Goal: Information Seeking & Learning: Learn about a topic

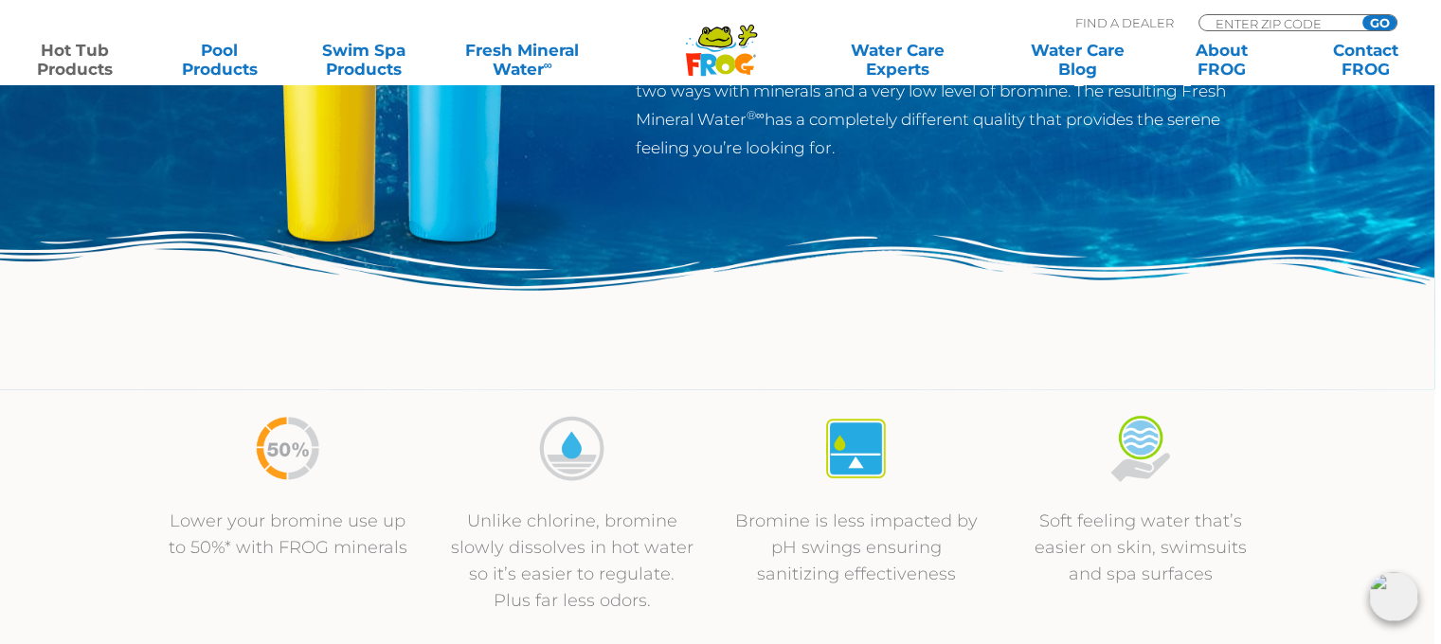
scroll to position [390, 7]
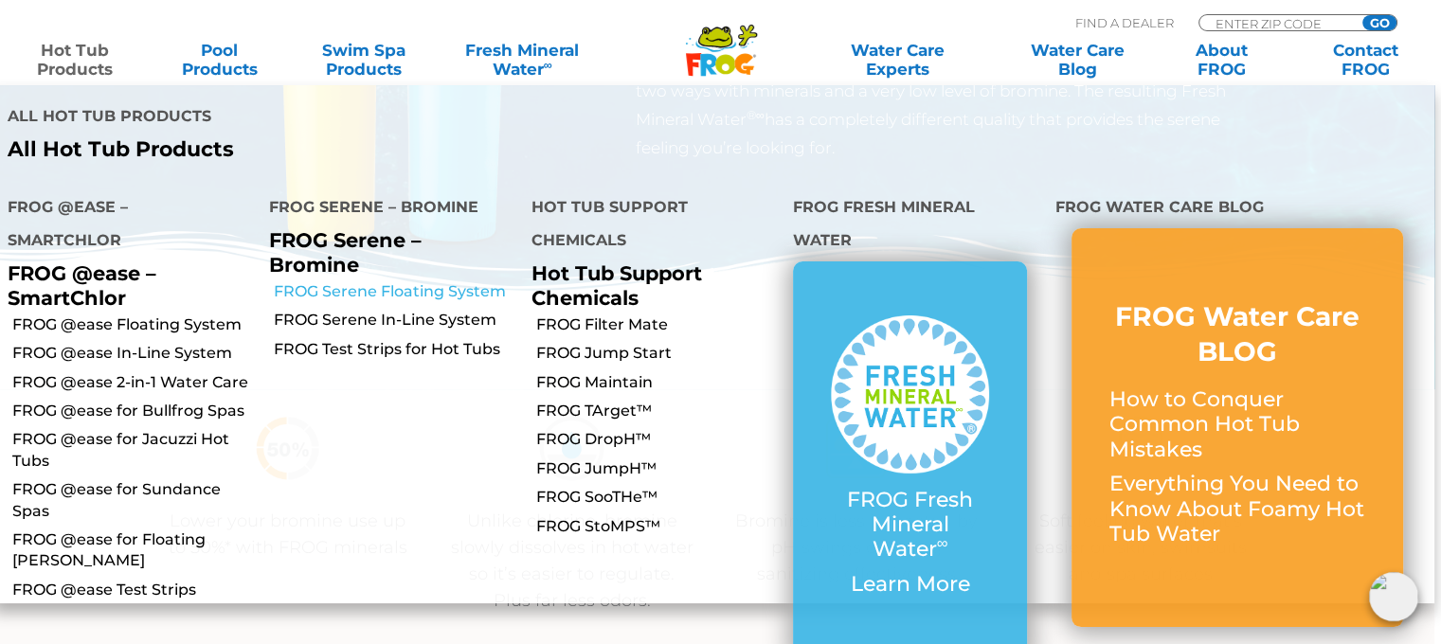
click at [341, 281] on link "FROG Serene Floating System" at bounding box center [396, 291] width 244 height 21
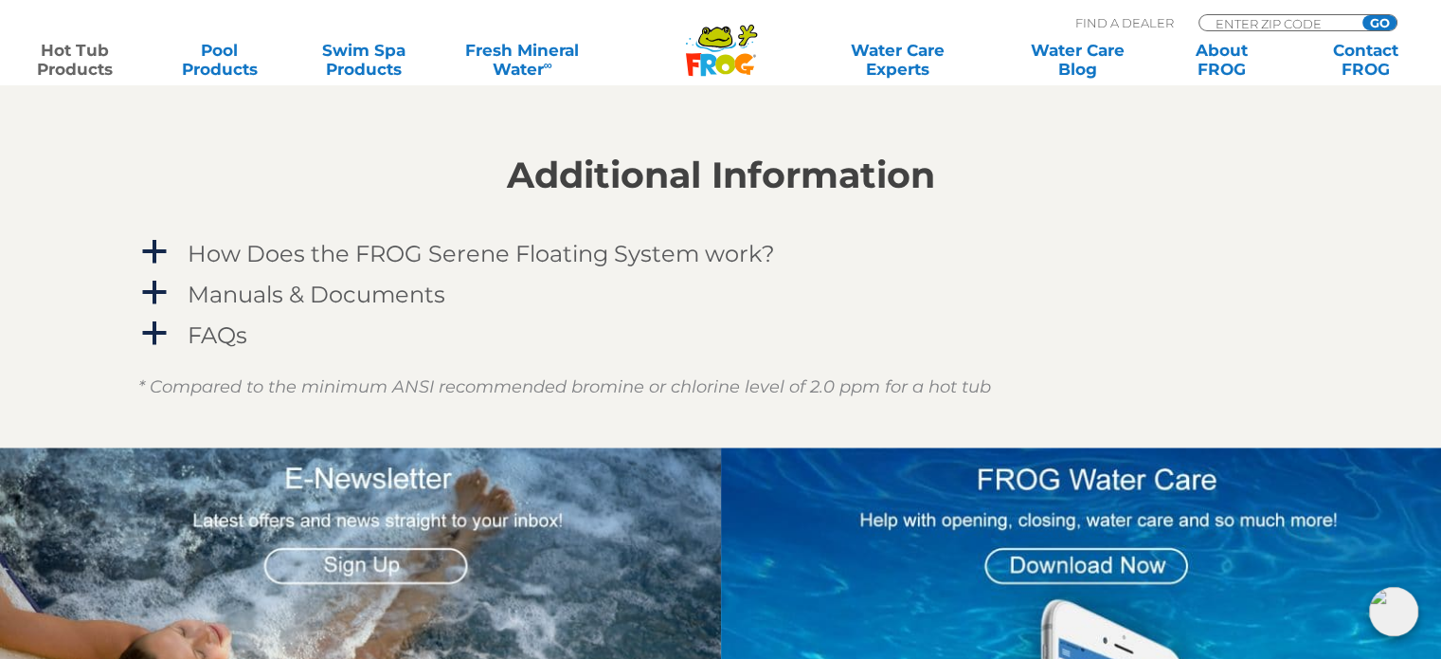
scroll to position [1692, 0]
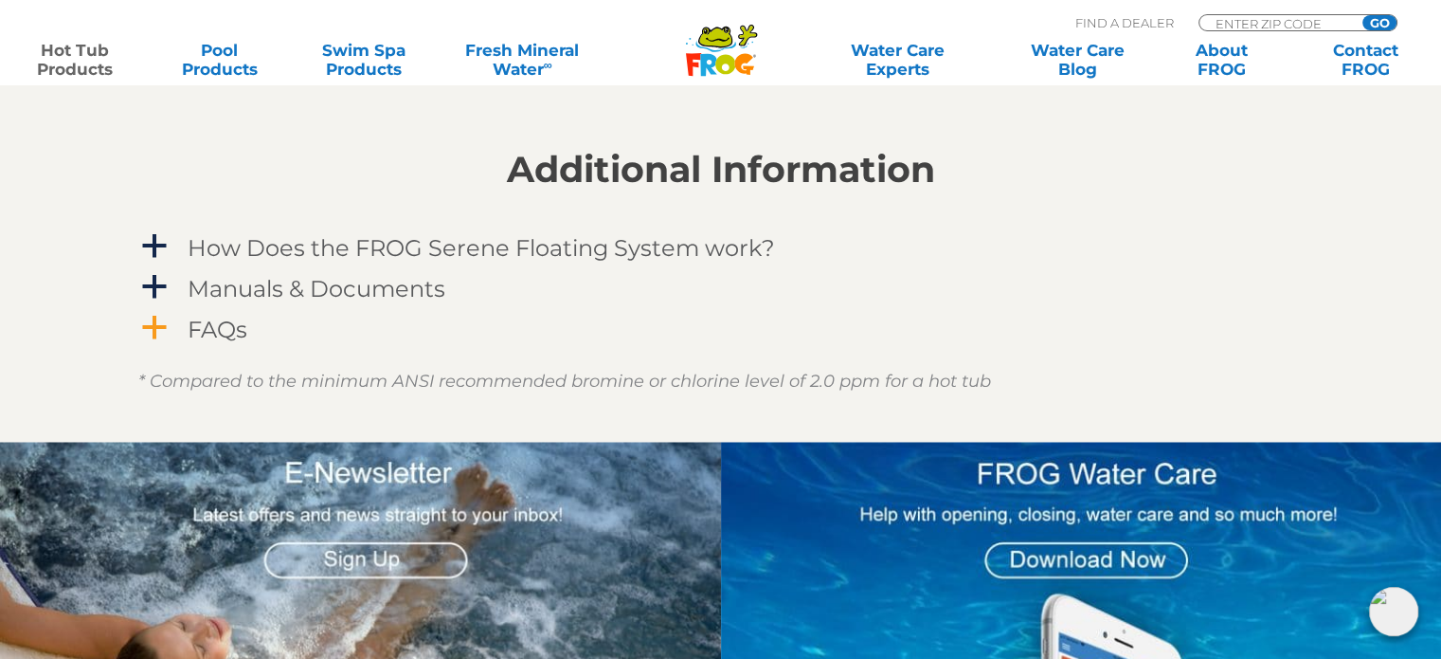
click at [195, 325] on h4 "FAQs" at bounding box center [218, 329] width 60 height 26
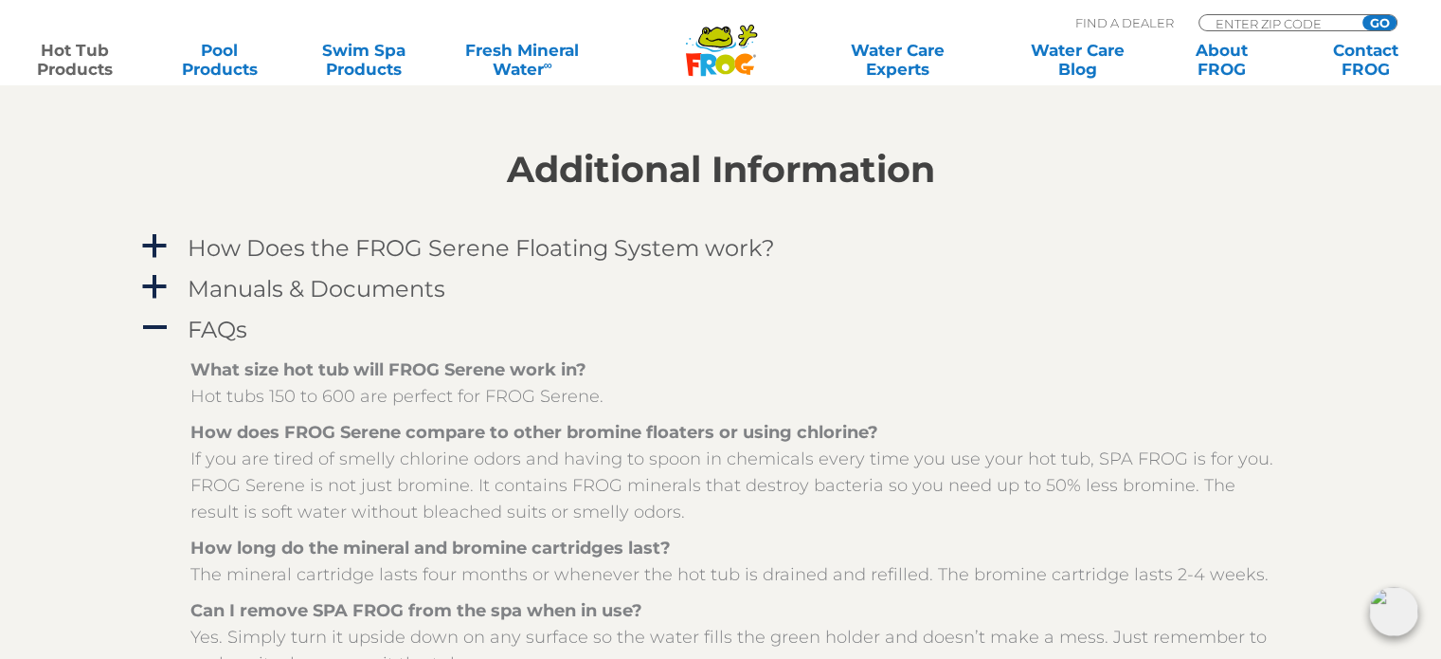
click at [259, 440] on strong "How does FROG Serene compare to other bromine floaters or using chlorine?" at bounding box center [534, 432] width 688 height 21
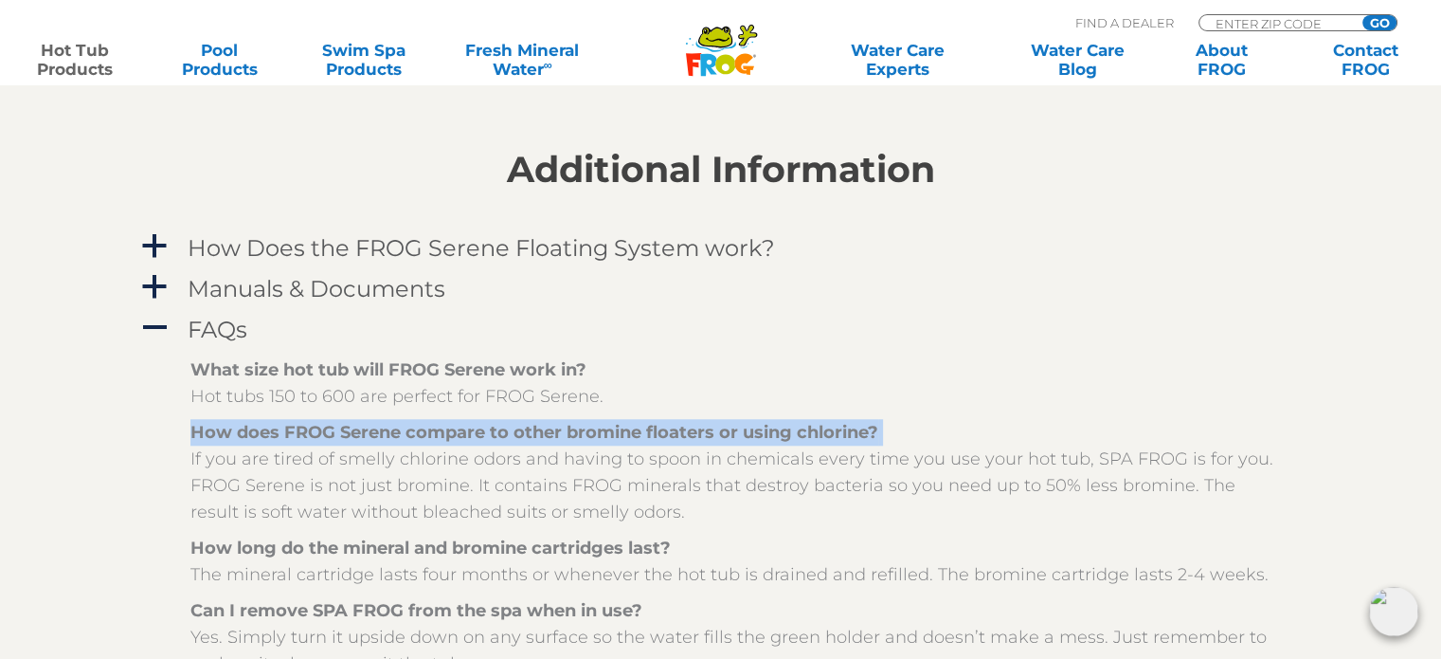
click at [259, 440] on strong "How does FROG Serene compare to other bromine floaters or using chlorine?" at bounding box center [534, 432] width 688 height 21
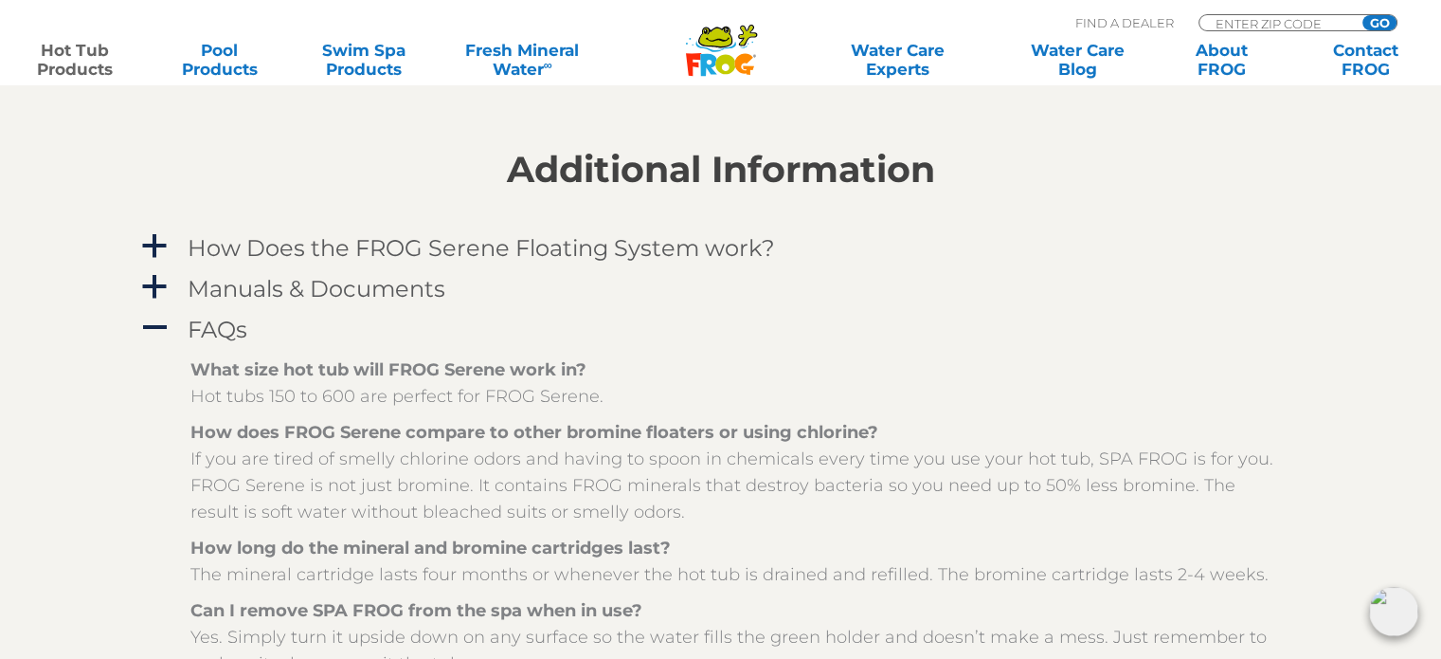
click at [265, 488] on p "How does FROG Serene compare to other bromine floaters or using chlorine? If yo…" at bounding box center [735, 472] width 1090 height 106
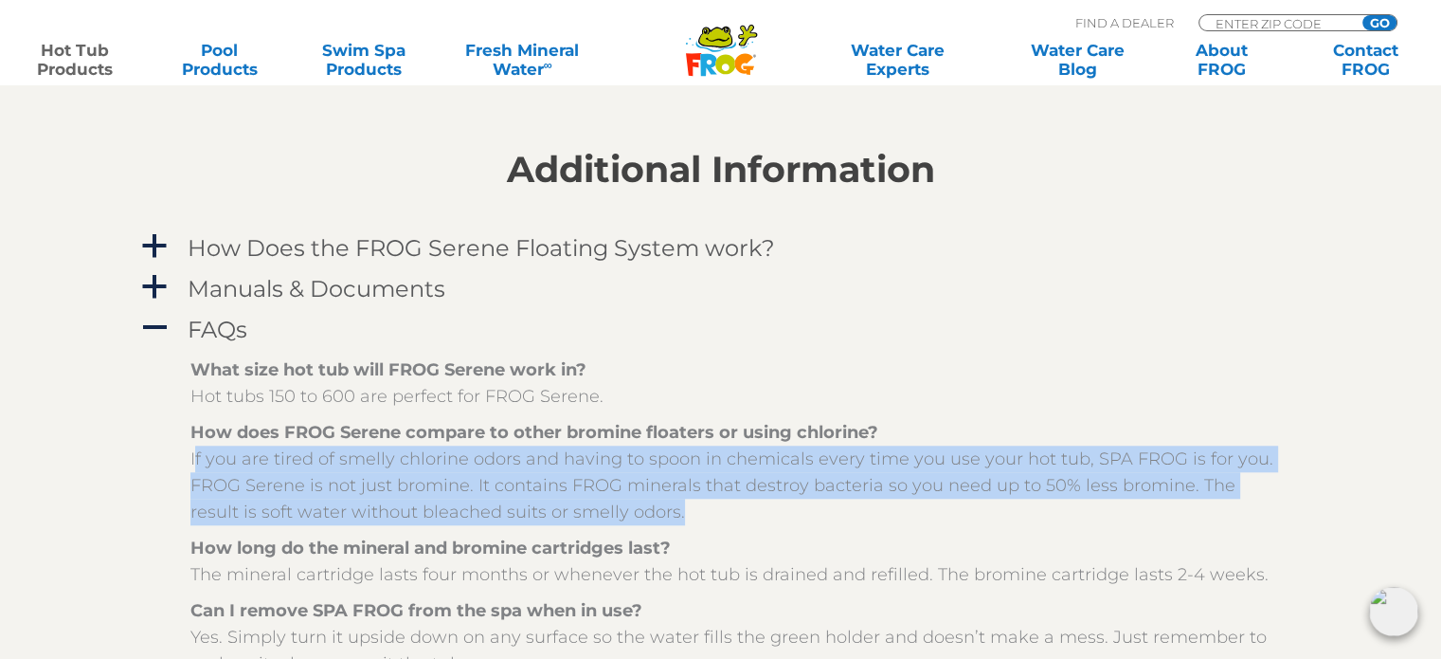
click at [265, 488] on p "How does FROG Serene compare to other bromine floaters or using chlorine? If yo…" at bounding box center [735, 472] width 1090 height 106
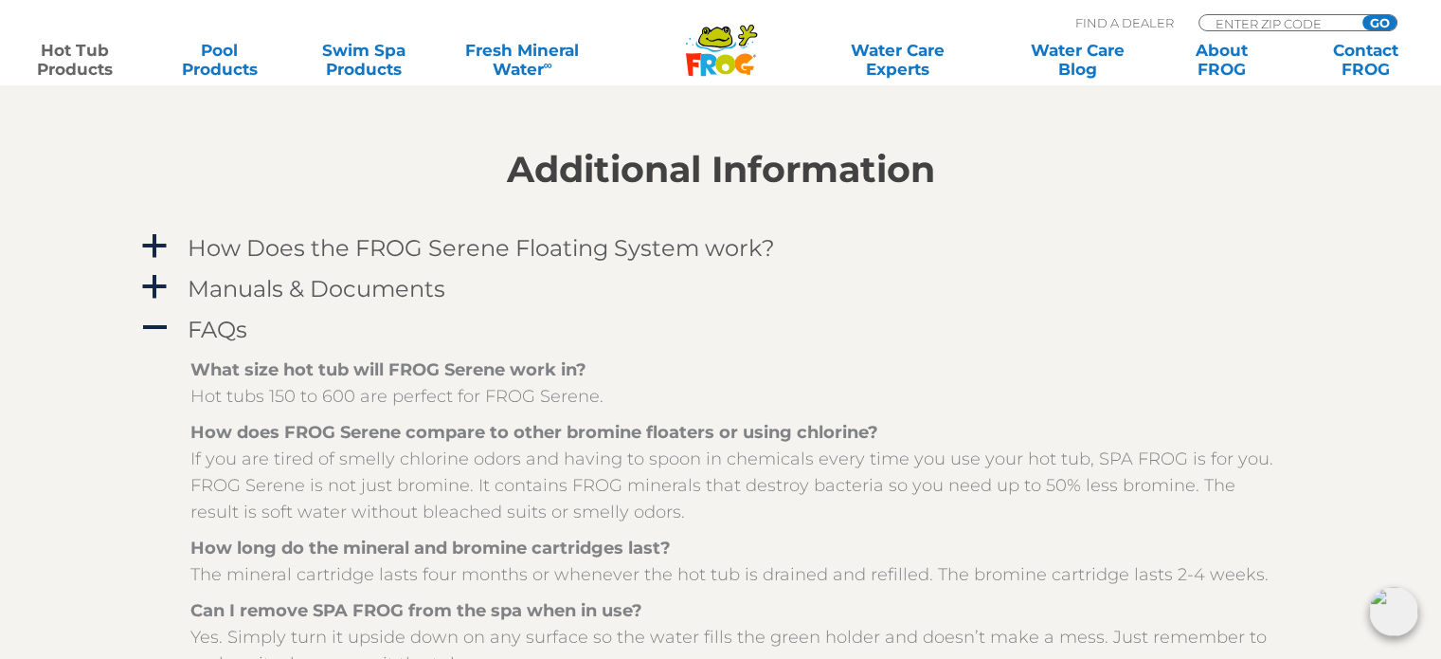
click at [686, 475] on p "How does FROG Serene compare to other bromine floaters or using chlorine? If yo…" at bounding box center [735, 472] width 1090 height 106
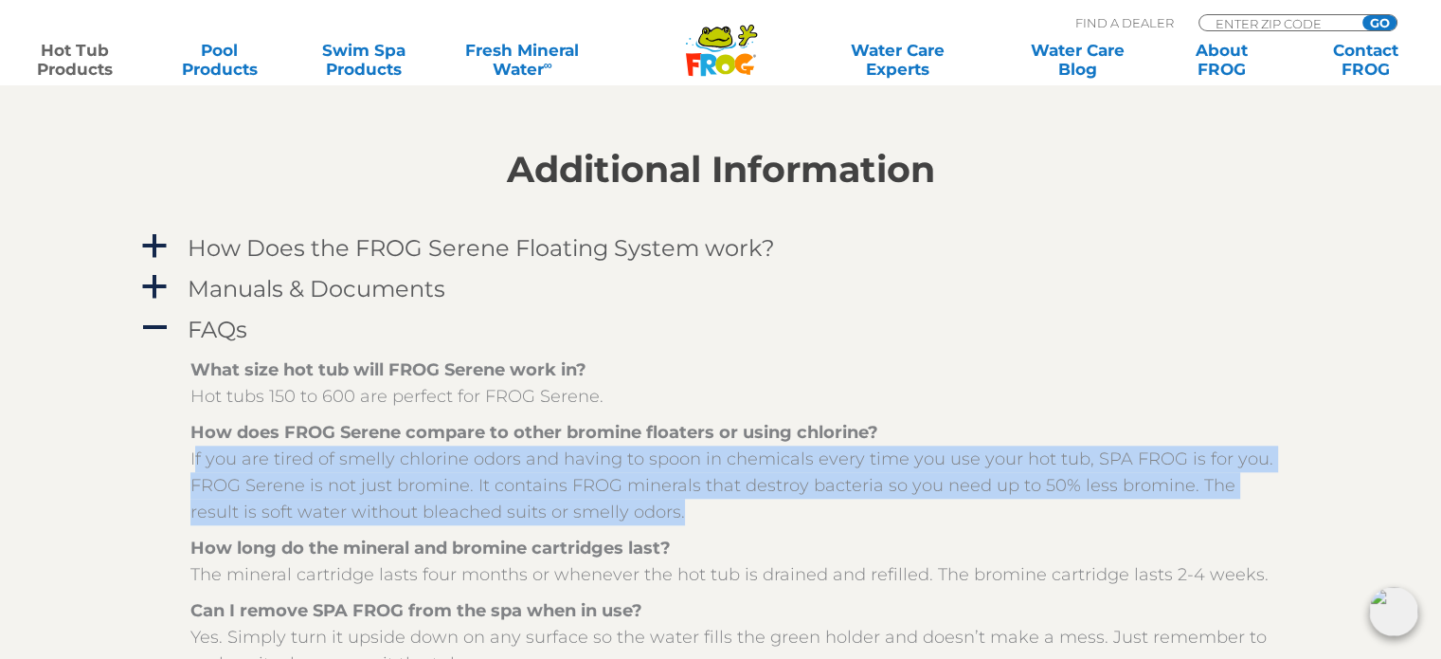
click at [686, 475] on p "How does FROG Serene compare to other bromine floaters or using chlorine? If yo…" at bounding box center [735, 472] width 1090 height 106
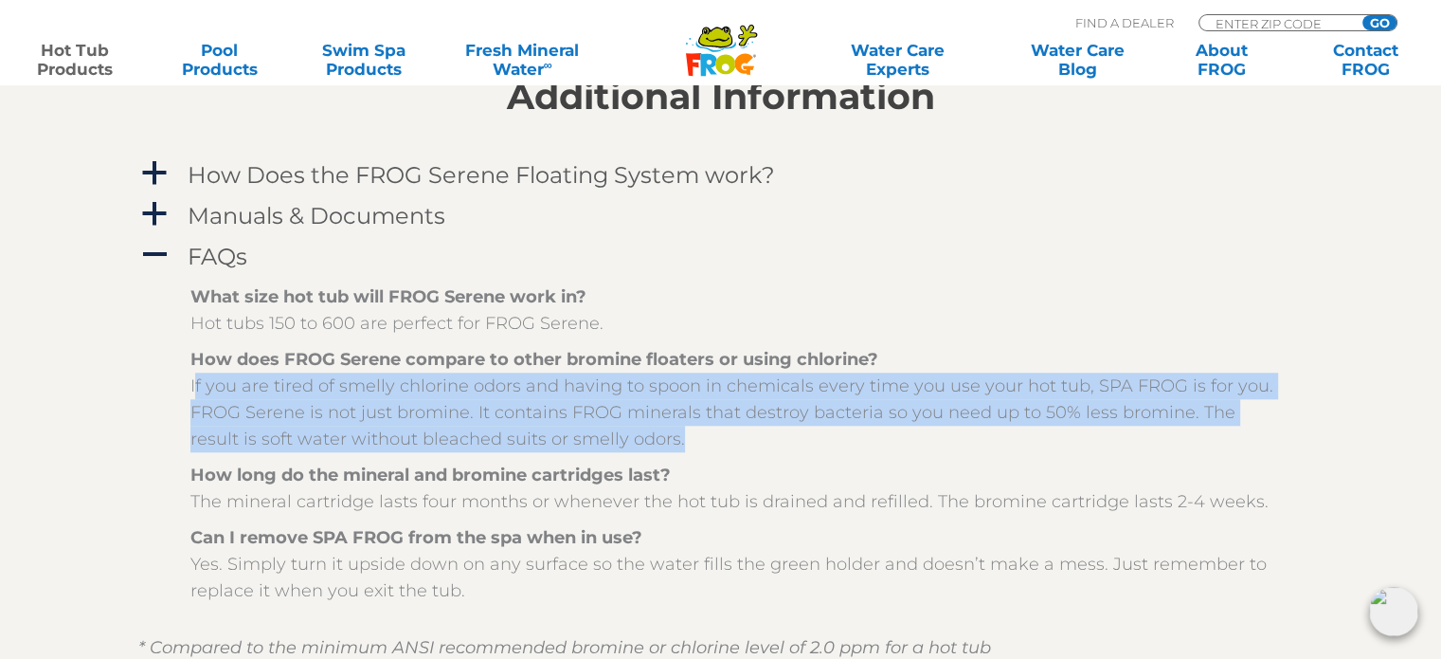
scroll to position [1766, 0]
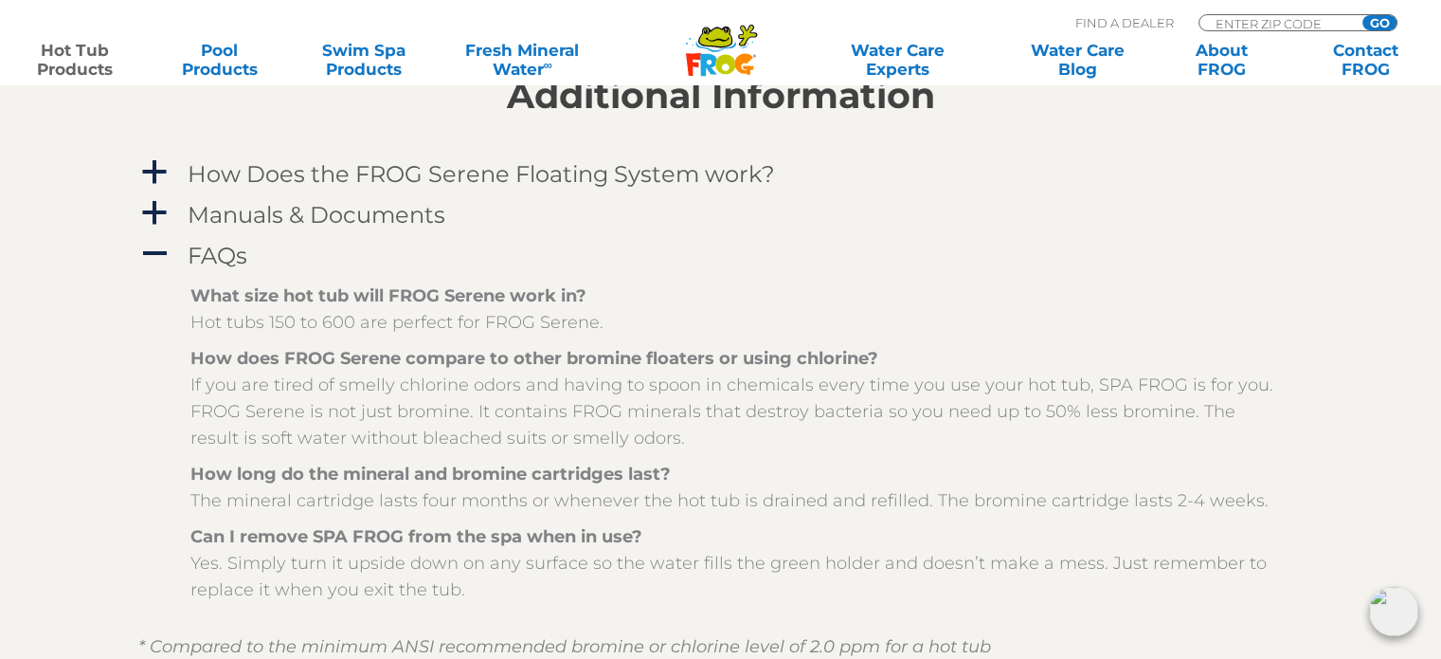
click at [649, 502] on p "How long do the mineral and bromine cartridges last? The mineral cartridge last…" at bounding box center [735, 486] width 1090 height 53
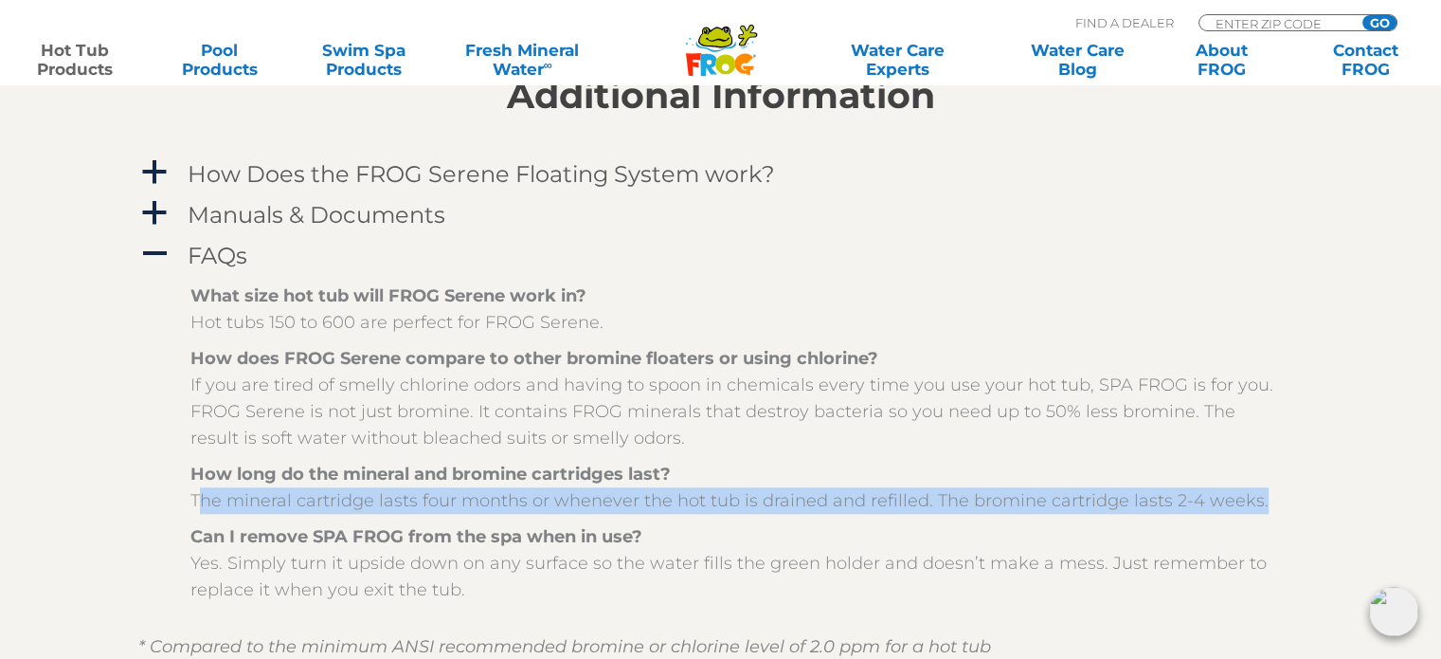
click at [649, 502] on p "How long do the mineral and bromine cartridges last? The mineral cartridge last…" at bounding box center [735, 486] width 1090 height 53
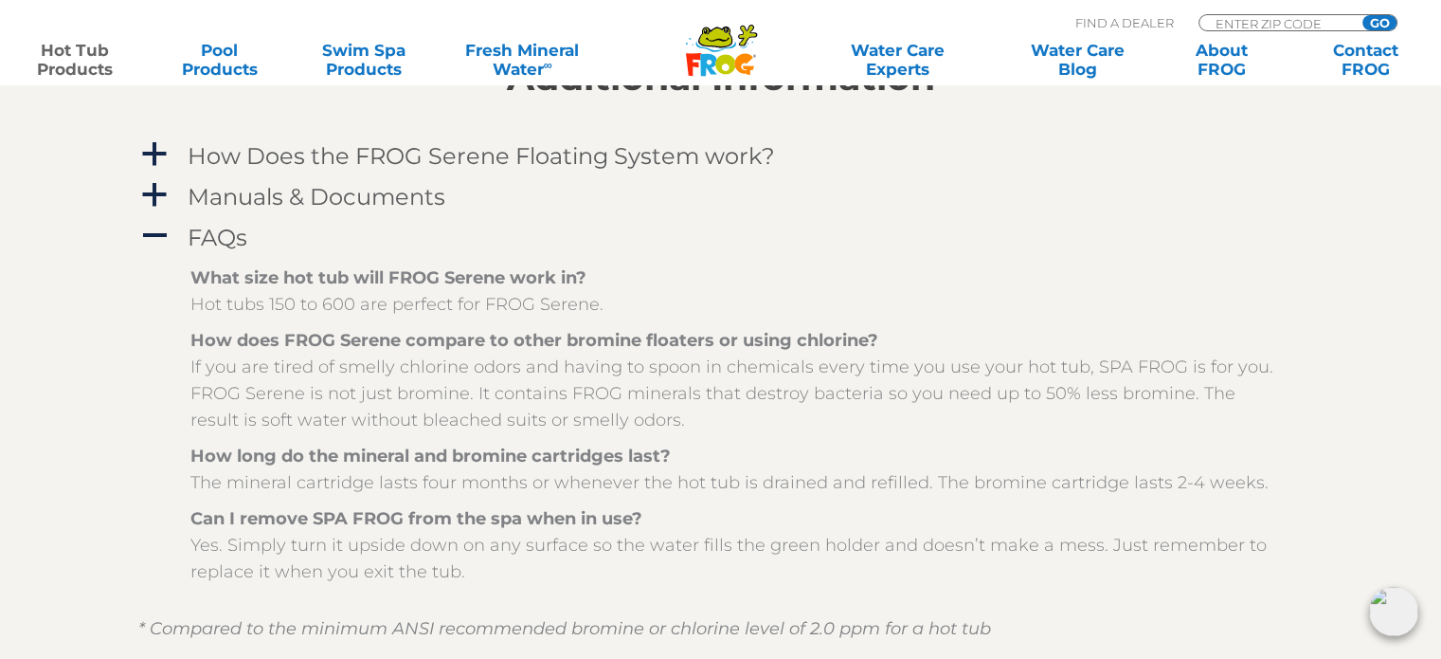
scroll to position [1787, 0]
click at [561, 477] on p "How long do the mineral and bromine cartridges last? The mineral cartridge last…" at bounding box center [735, 466] width 1090 height 53
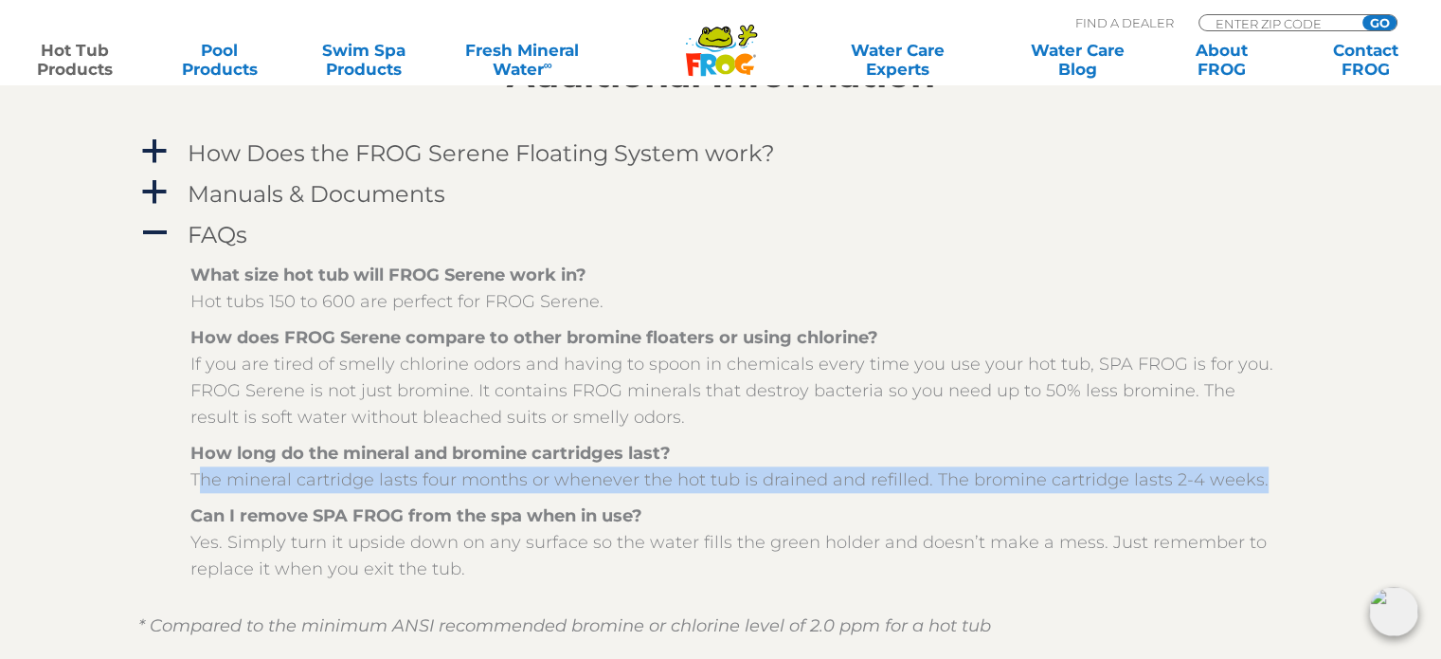
click at [561, 477] on p "How long do the mineral and bromine cartridges last? The mineral cartridge last…" at bounding box center [735, 466] width 1090 height 53
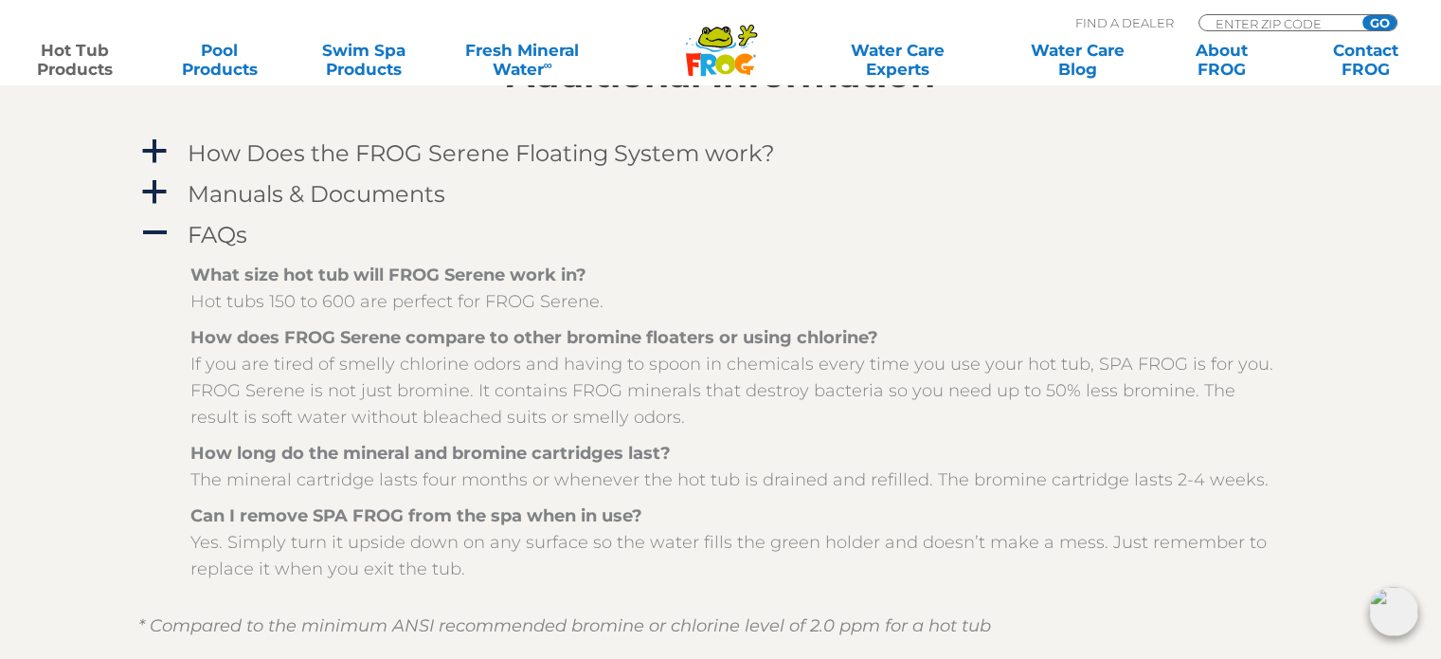
click at [475, 540] on p "Can I remove SPA FROG from the spa when in use? Yes. Simply turn it upside down…" at bounding box center [735, 542] width 1090 height 80
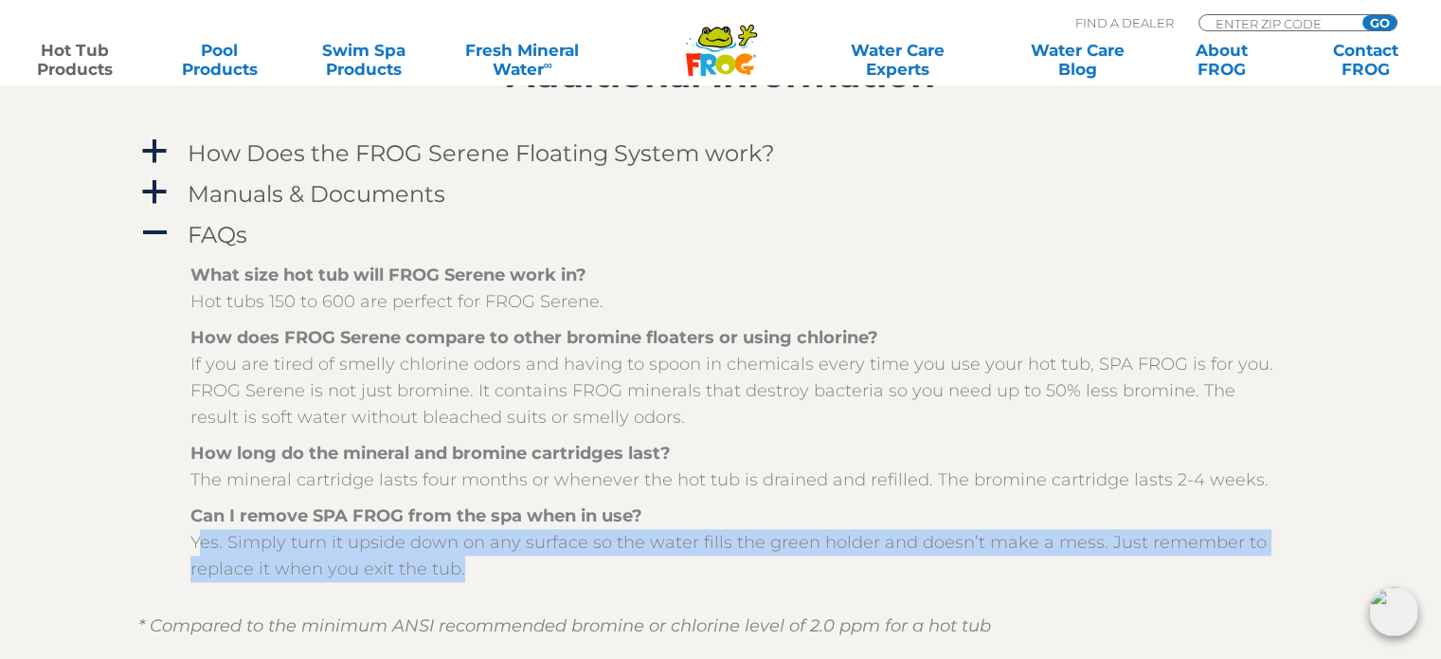
click at [475, 540] on p "Can I remove SPA FROG from the spa when in use? Yes. Simply turn it upside down…" at bounding box center [735, 542] width 1090 height 80
drag, startPoint x: 380, startPoint y: 543, endPoint x: 467, endPoint y: 568, distance: 90.8
click at [467, 568] on p "Can I remove SPA FROG from the spa when in use? Yes. Simply turn it upside down…" at bounding box center [735, 542] width 1090 height 80
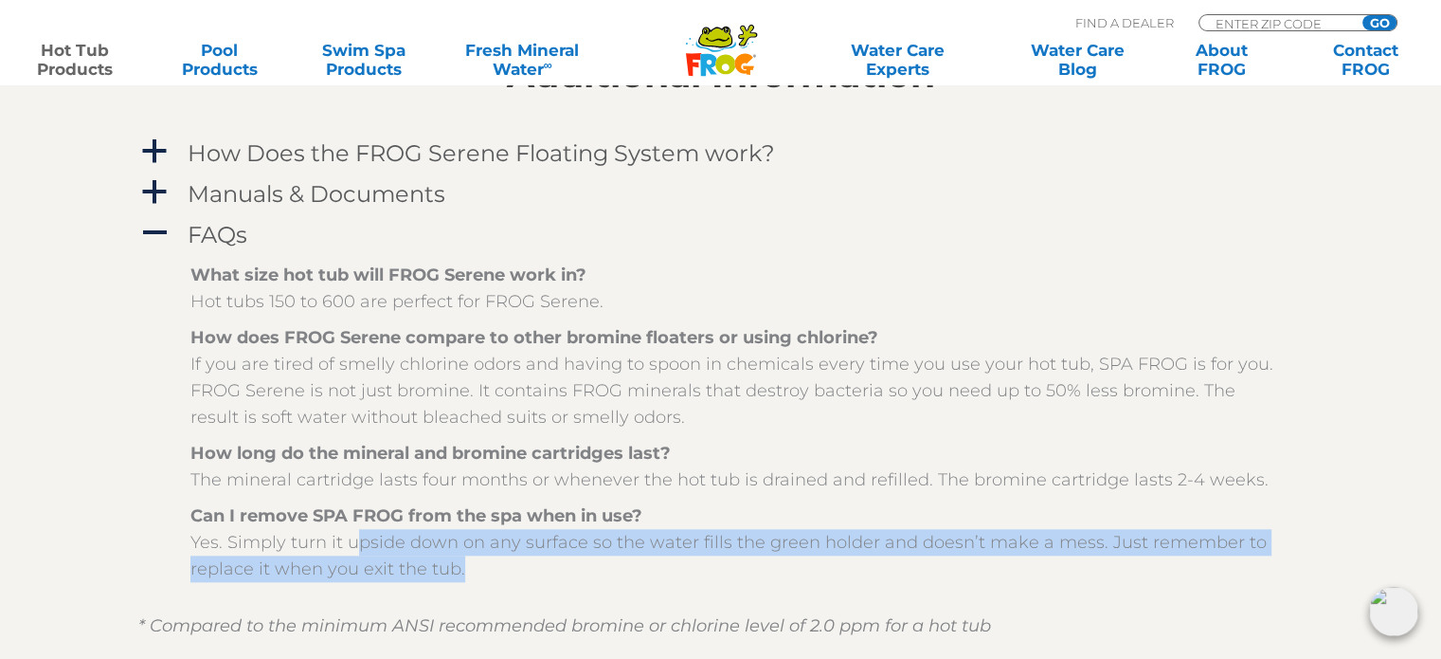
drag, startPoint x: 467, startPoint y: 568, endPoint x: 365, endPoint y: 530, distance: 109.5
click at [365, 530] on p "Can I remove SPA FROG from the spa when in use? Yes. Simply turn it upside down…" at bounding box center [735, 542] width 1090 height 80
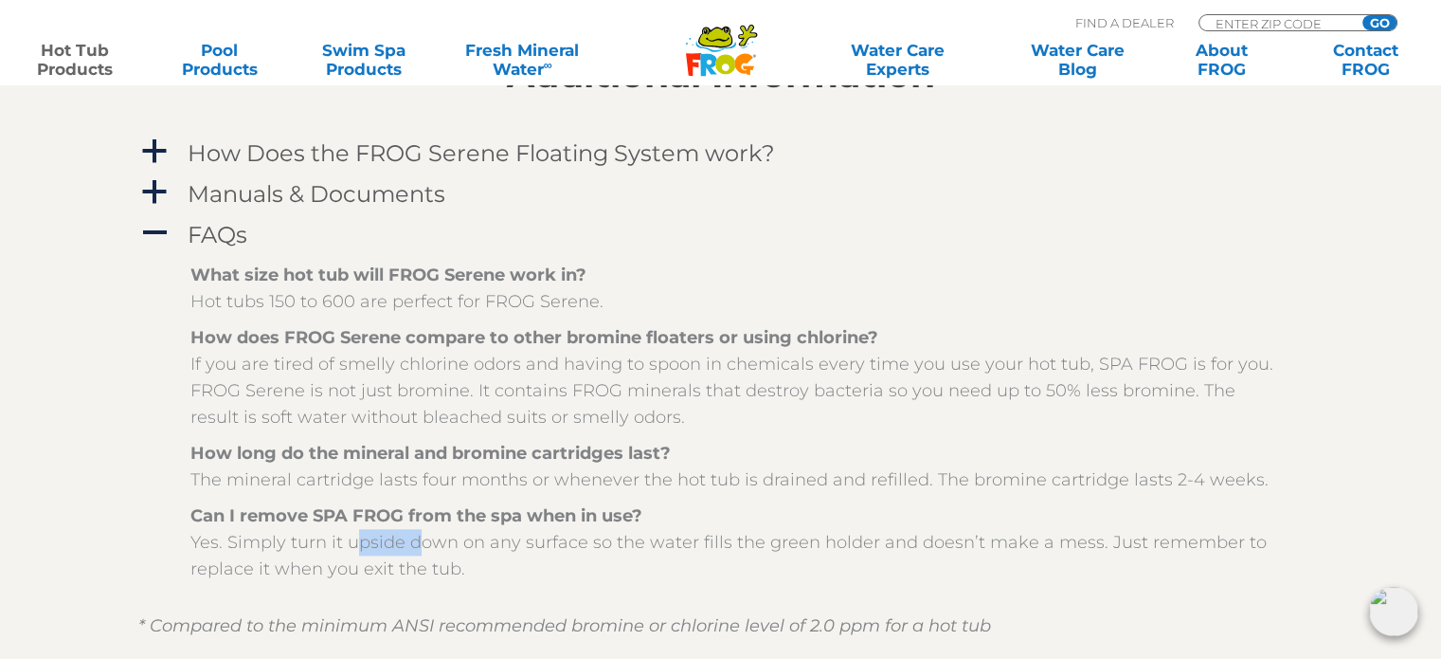
click at [365, 530] on p "Can I remove SPA FROG from the spa when in use? Yes. Simply turn it upside down…" at bounding box center [735, 542] width 1090 height 80
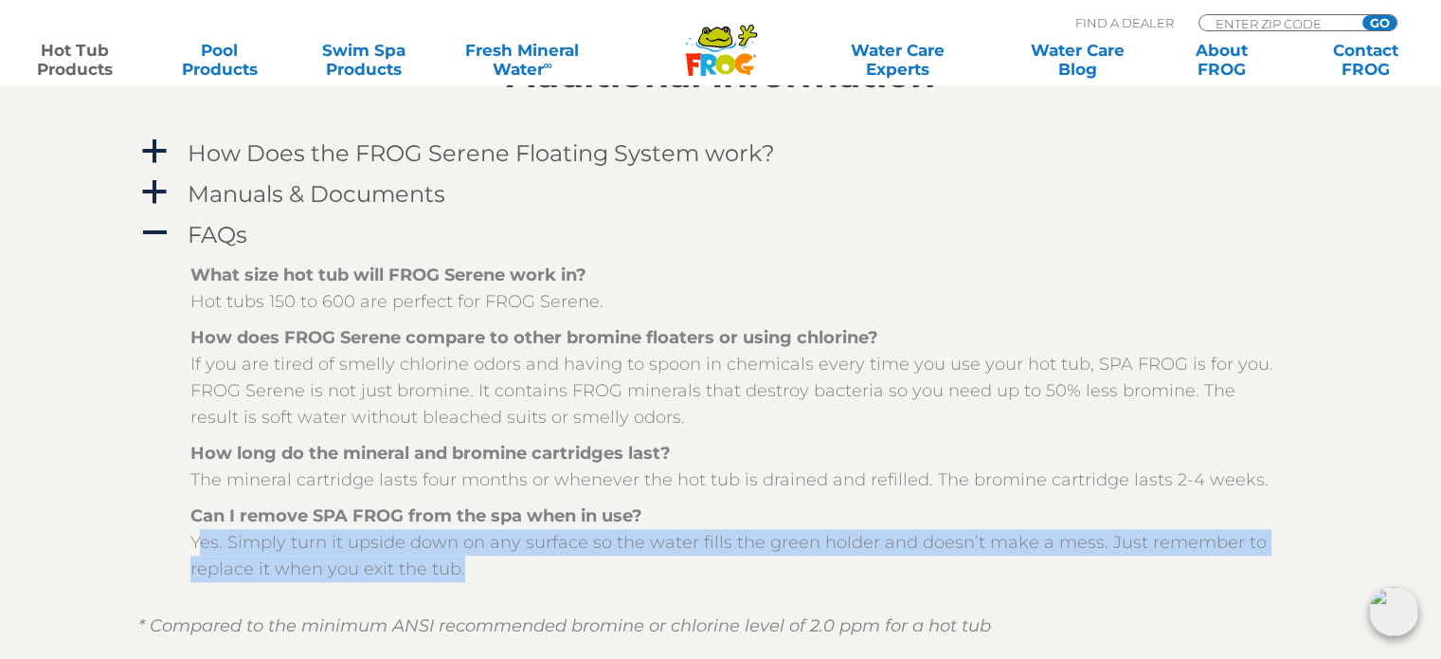
click at [365, 530] on p "Can I remove SPA FROG from the spa when in use? Yes. Simply turn it upside down…" at bounding box center [735, 542] width 1090 height 80
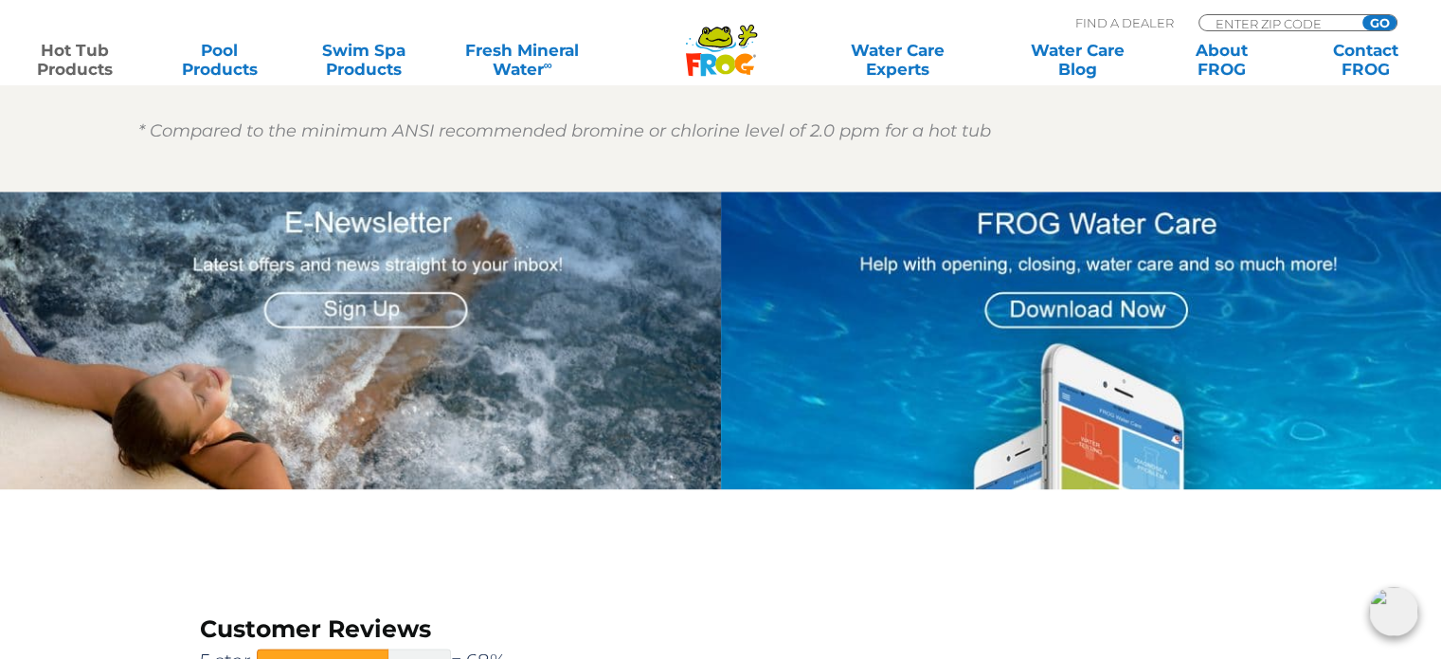
scroll to position [2282, 0]
